Goal: Navigation & Orientation: Find specific page/section

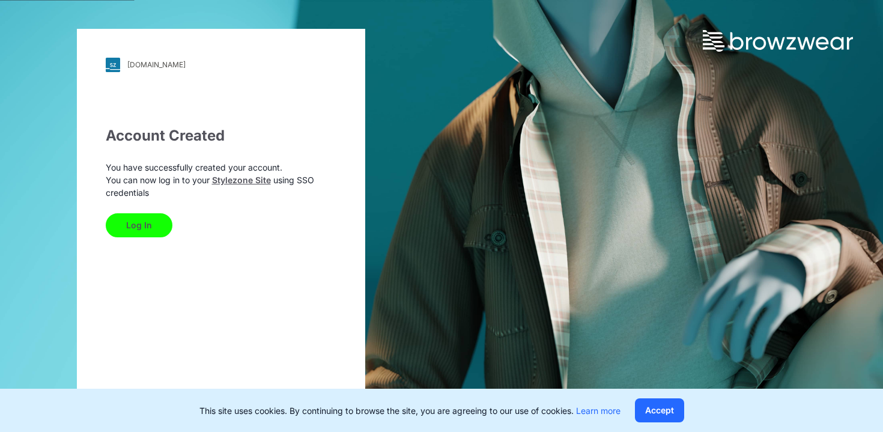
click at [136, 228] on button "Log In" at bounding box center [139, 225] width 67 height 24
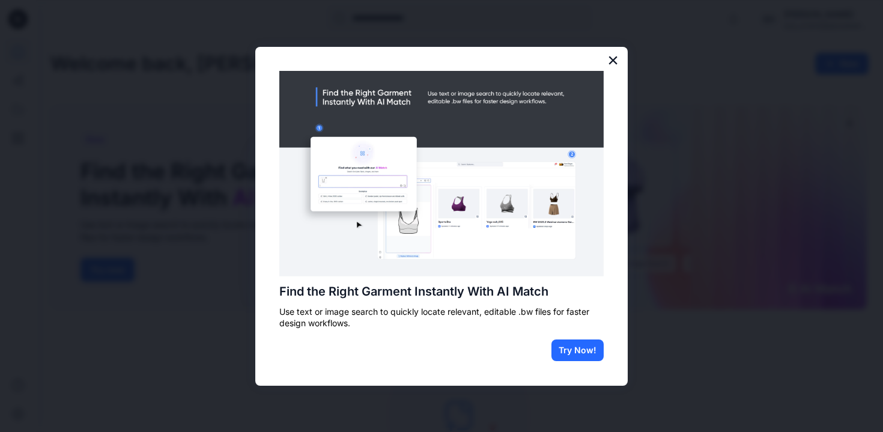
click at [612, 60] on button "×" at bounding box center [612, 59] width 11 height 19
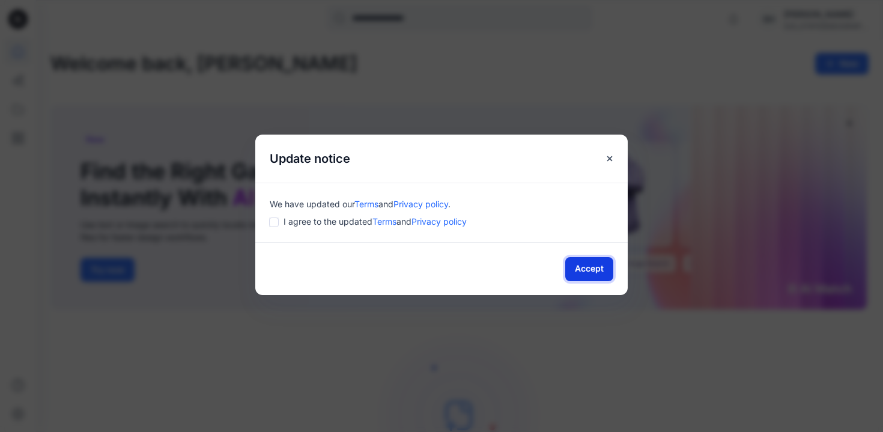
click at [592, 262] on button "Accept" at bounding box center [589, 269] width 48 height 24
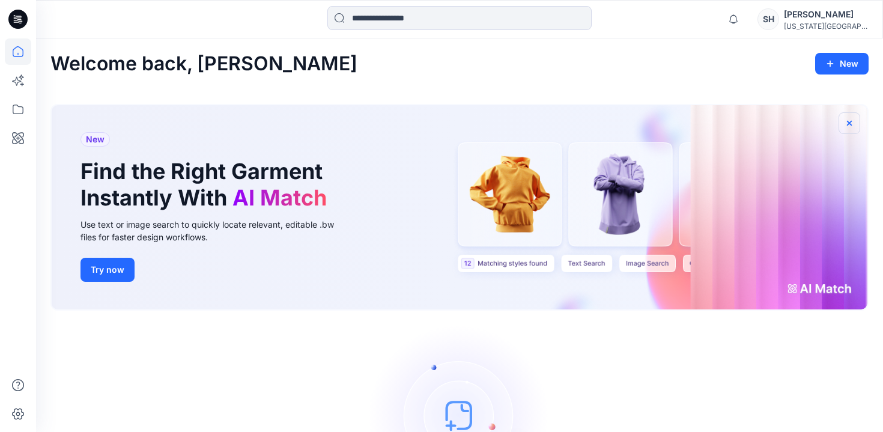
click at [853, 121] on icon "button" at bounding box center [849, 123] width 10 height 10
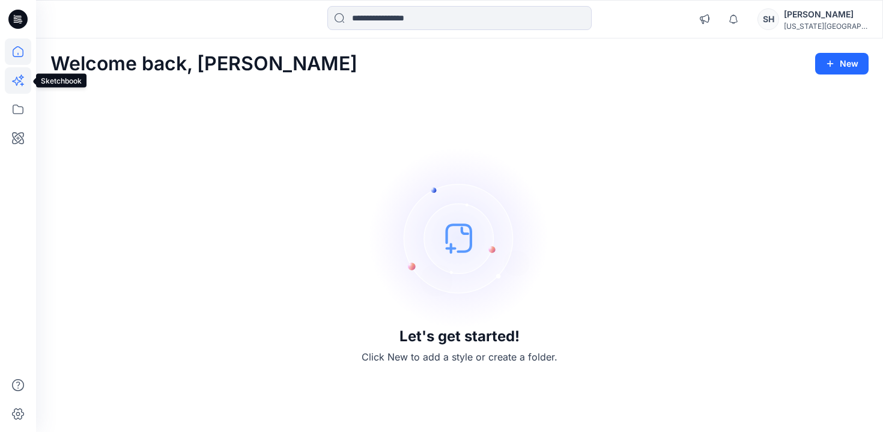
click at [14, 80] on icon at bounding box center [17, 82] width 10 height 10
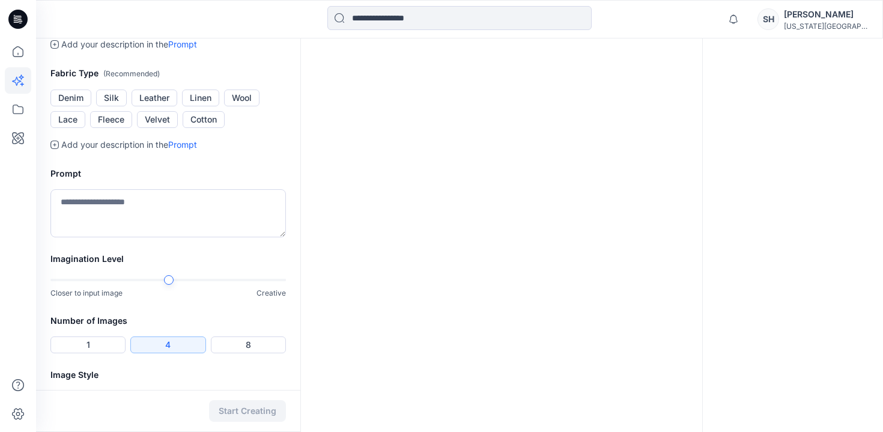
scroll to position [336, 0]
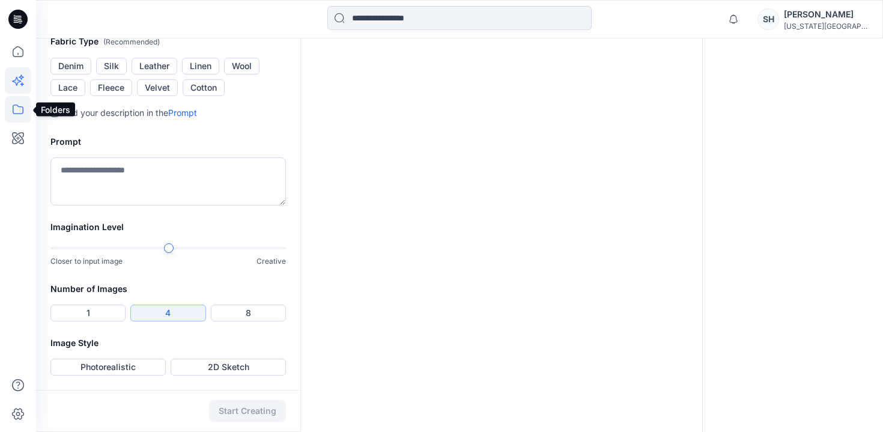
click at [20, 116] on icon at bounding box center [18, 109] width 26 height 26
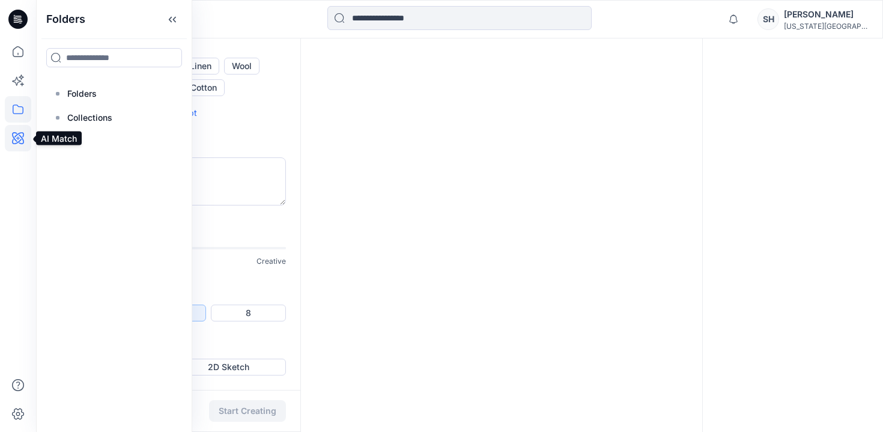
click at [17, 150] on icon at bounding box center [18, 138] width 26 height 26
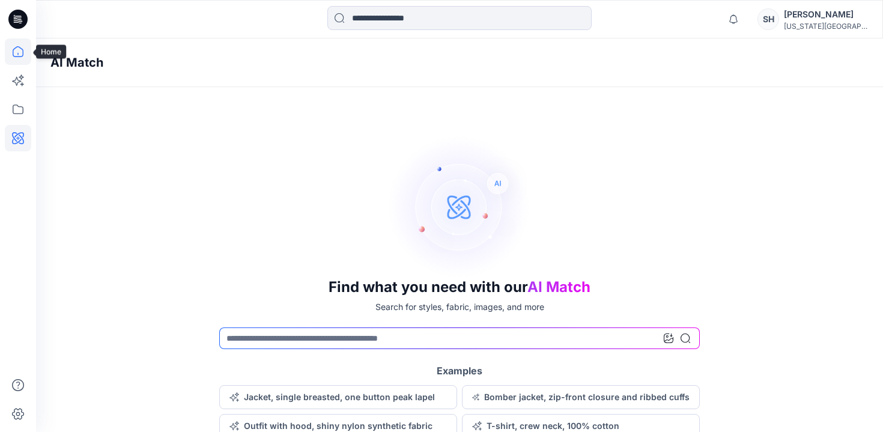
click at [14, 55] on icon at bounding box center [18, 51] width 26 height 26
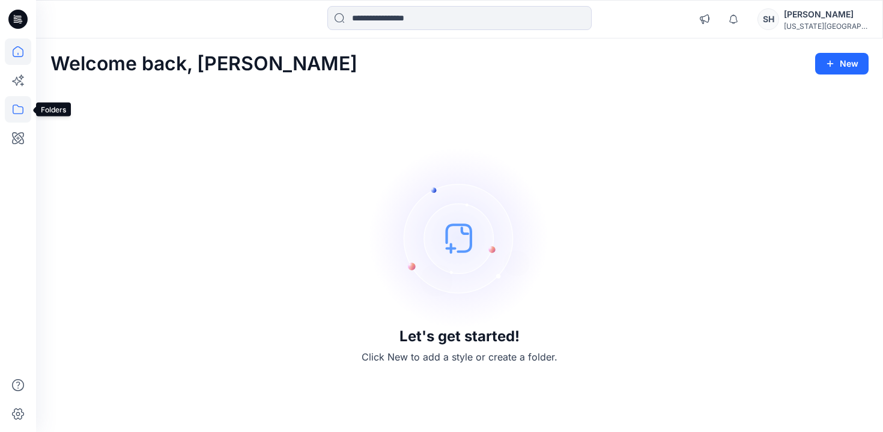
click at [20, 106] on icon at bounding box center [18, 110] width 11 height 10
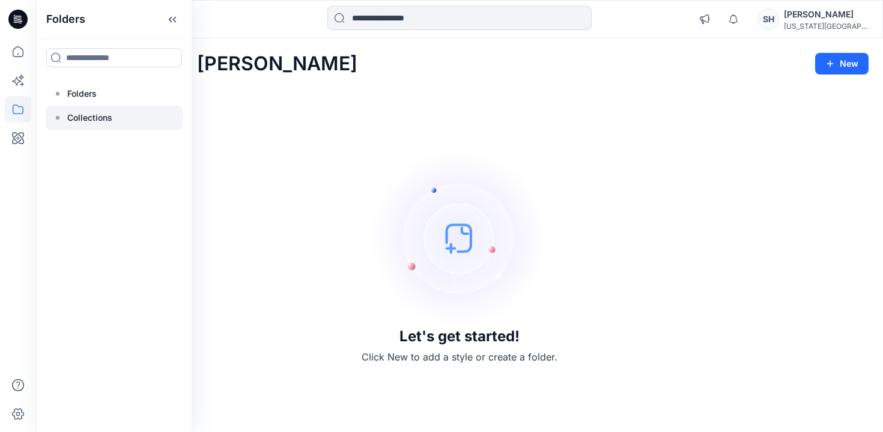
click at [67, 120] on p "Collections" at bounding box center [89, 118] width 45 height 14
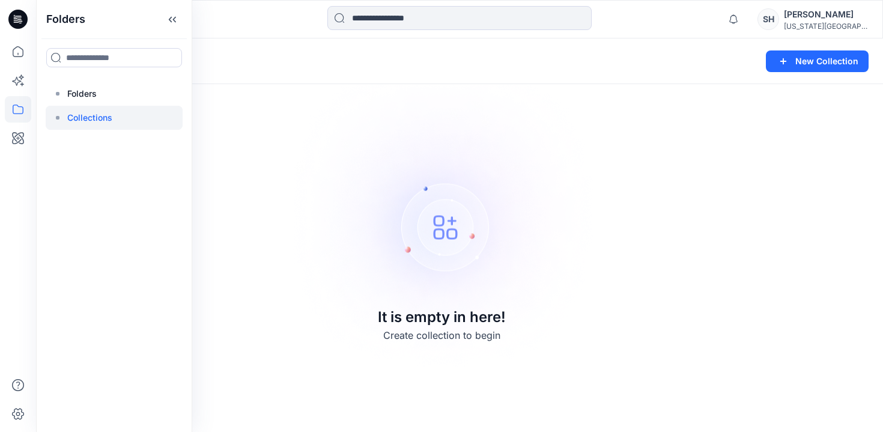
click at [263, 116] on div "Collections New Collection It is empty in here! Create collection to begin" at bounding box center [459, 234] width 847 height 393
click at [123, 55] on button at bounding box center [121, 61] width 12 height 17
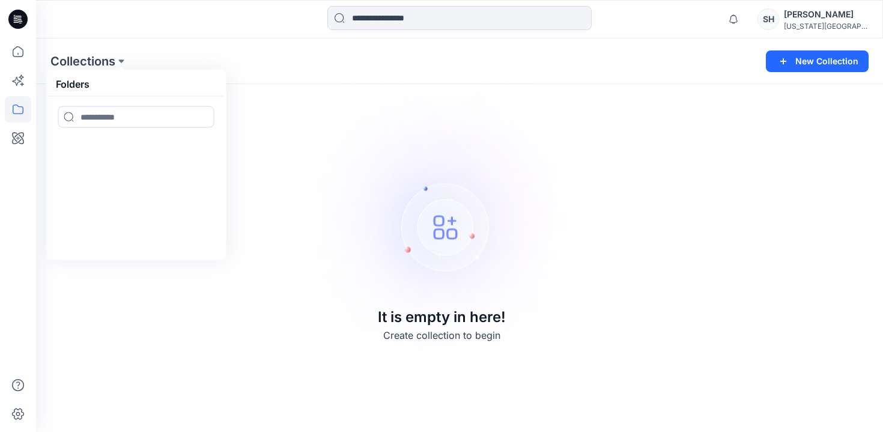
click at [318, 139] on img at bounding box center [441, 216] width 335 height 336
